Goal: Task Accomplishment & Management: Use online tool/utility

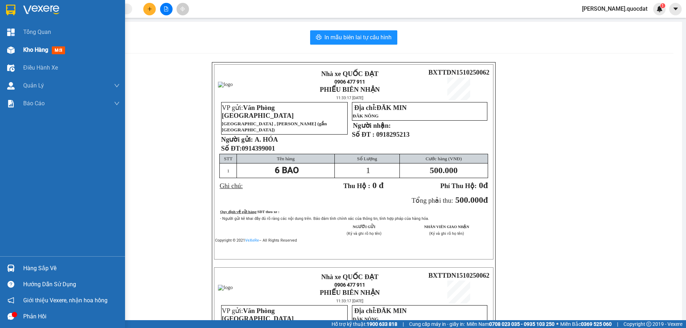
click at [28, 50] on span "Kho hàng" at bounding box center [35, 49] width 25 height 7
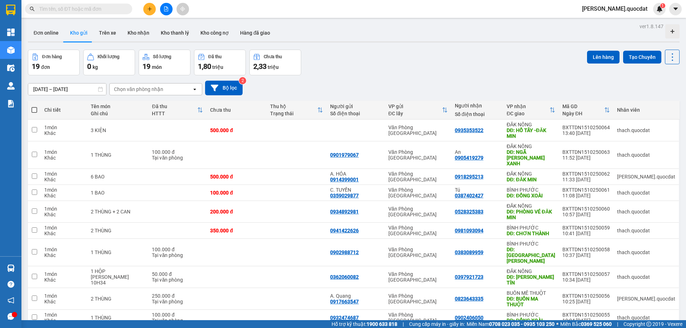
click at [413, 56] on div "Đơn hàng 19 đơn [PERSON_NAME] 0 kg Số [PERSON_NAME] 19 món Đã thu 1,80 [PERSON_…" at bounding box center [354, 63] width 652 height 26
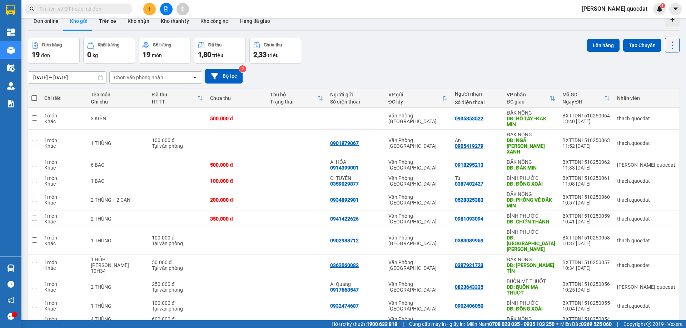
scroll to position [48, 0]
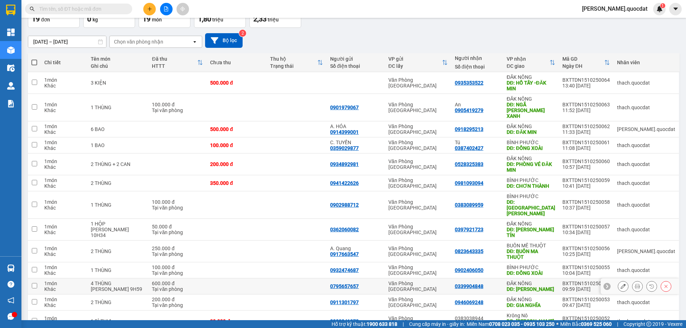
click at [241, 279] on td at bounding box center [237, 287] width 60 height 16
checkbox input "true"
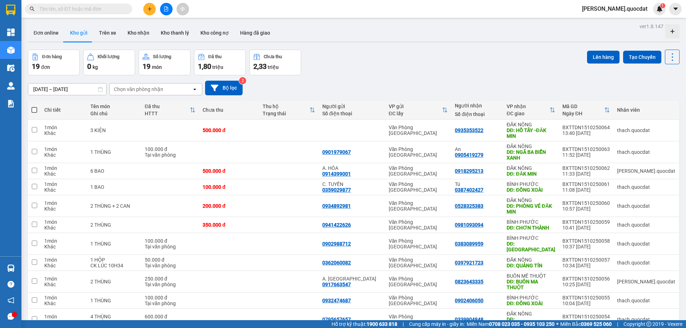
scroll to position [48, 0]
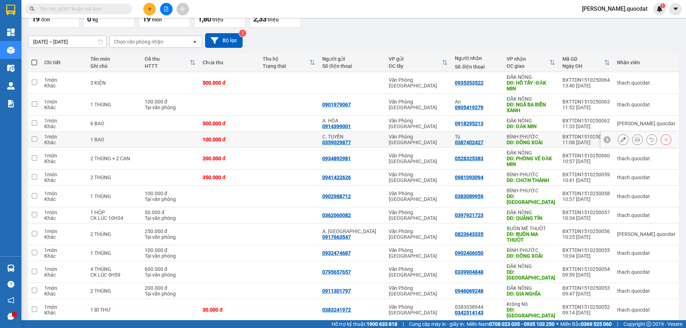
click at [433, 133] on td "Văn Phòng [GEOGRAPHIC_DATA]" at bounding box center [418, 140] width 66 height 16
checkbox input "true"
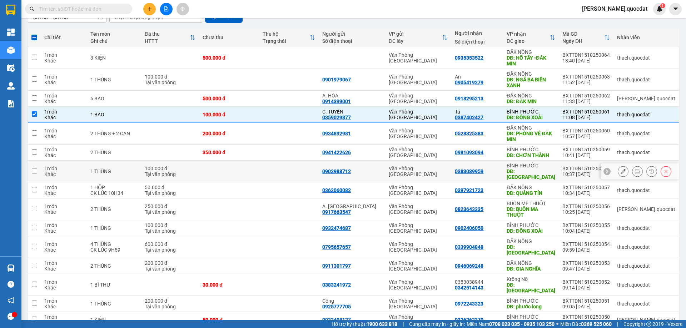
scroll to position [95, 0]
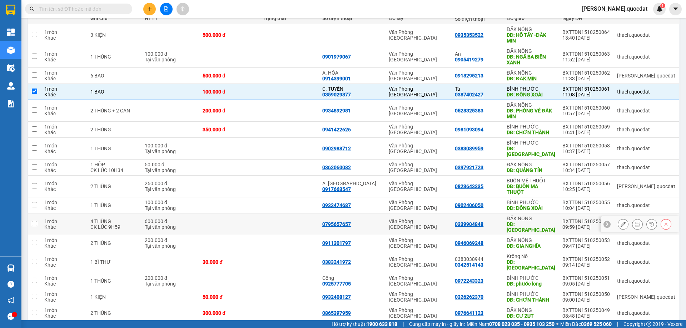
click at [259, 224] on td at bounding box center [229, 225] width 60 height 22
checkbox input "true"
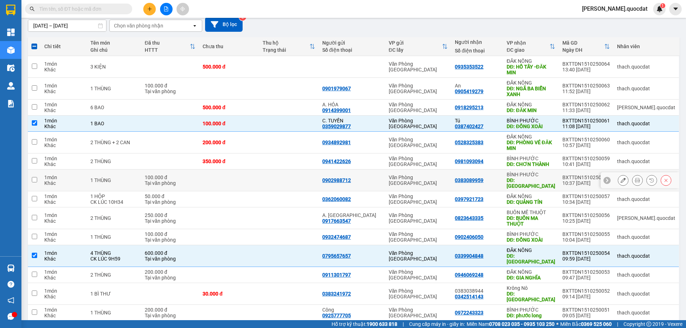
scroll to position [48, 0]
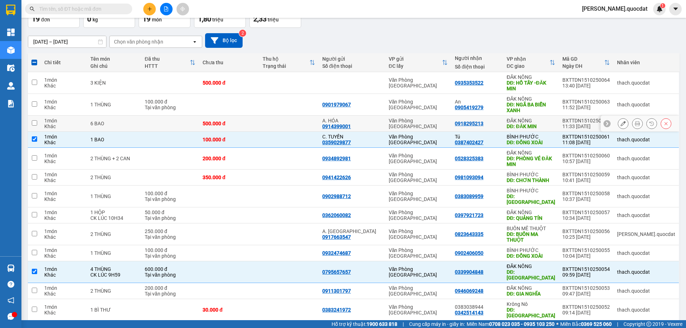
click at [635, 126] on icon at bounding box center [637, 123] width 5 height 5
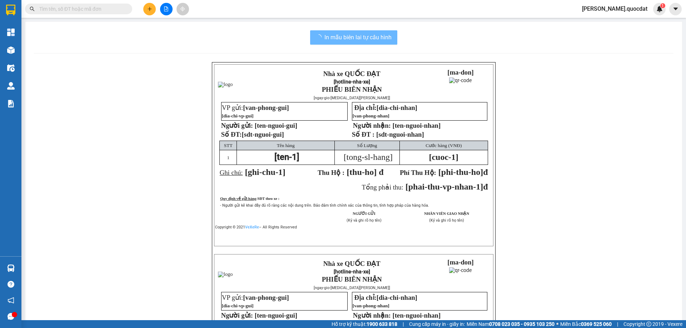
click at [301, 29] on div "In mẫu biên lai tự cấu hình Nhà xe QUỐC ĐẠT [hotline-nha-xe] PHIẾU BIÊN NHẬN [n…" at bounding box center [353, 239] width 657 height 435
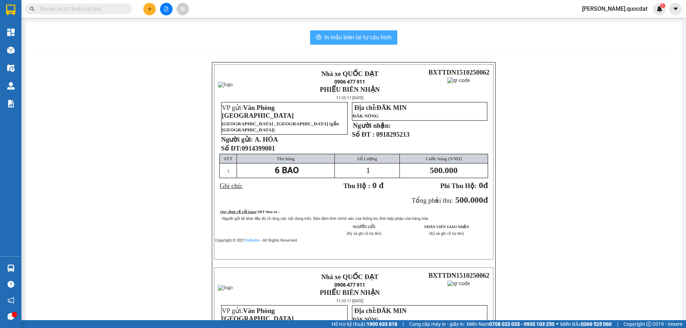
click at [353, 38] on span "In mẫu biên lai tự cấu hình" at bounding box center [357, 37] width 67 height 9
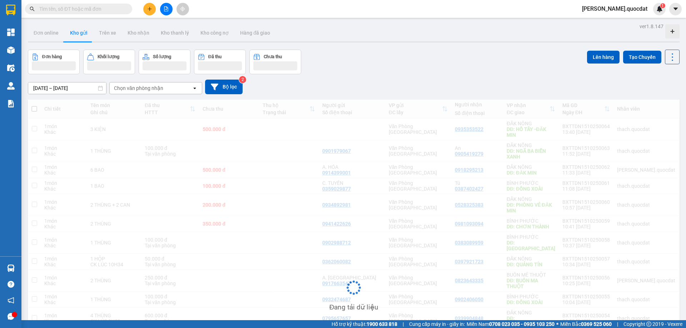
click at [464, 53] on div "Đơn hàng Khối lượng Số lượng Đã thu Chưa thu Lên hàng Tạo Chuyến" at bounding box center [354, 62] width 652 height 25
